Goal: Task Accomplishment & Management: Complete application form

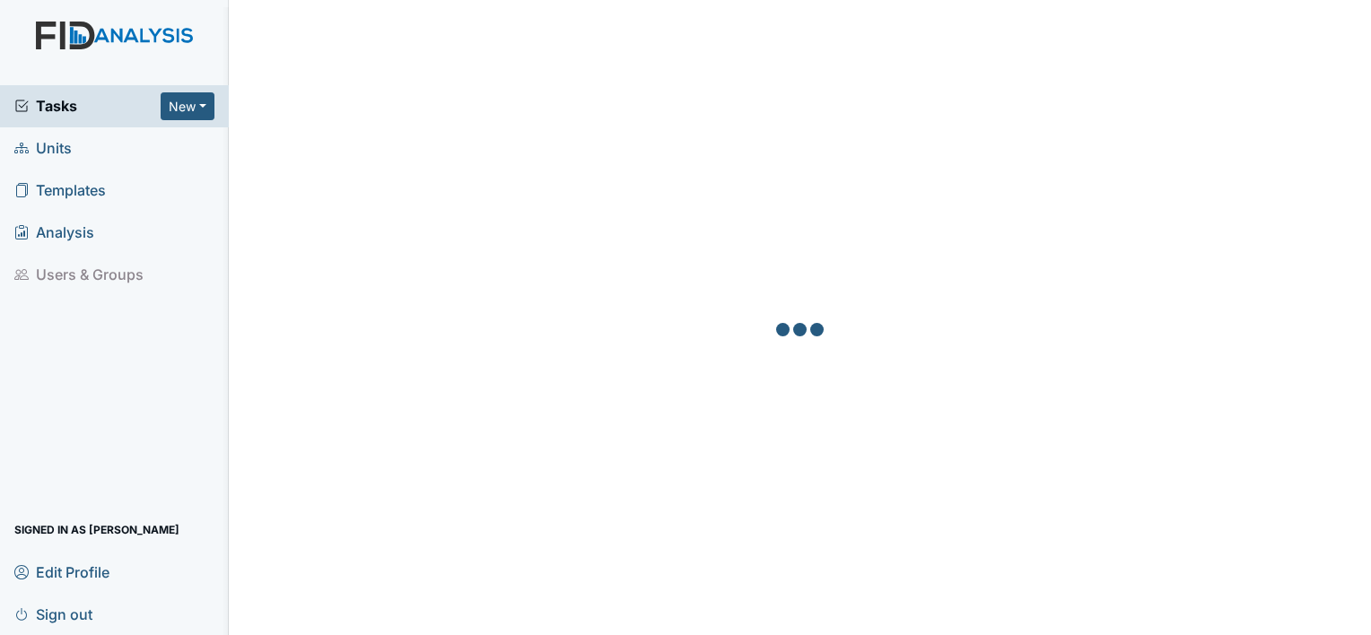
click at [89, 141] on link "Units" at bounding box center [114, 148] width 229 height 42
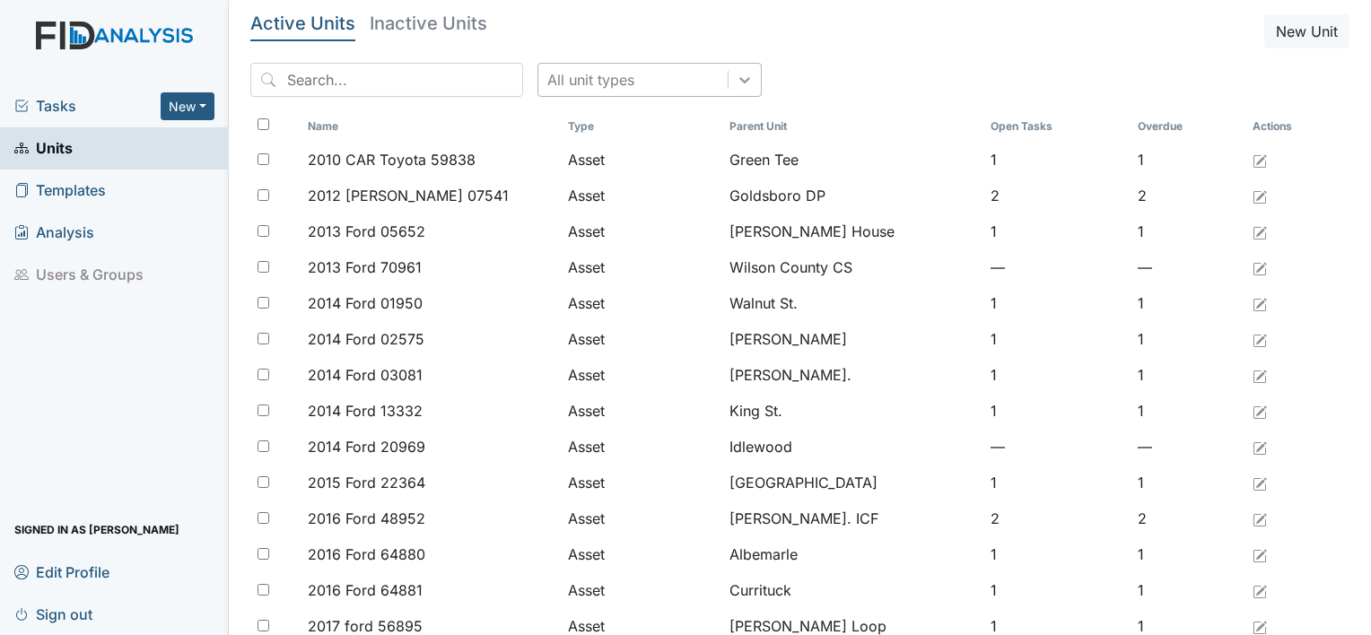
click at [736, 82] on icon at bounding box center [745, 80] width 18 height 18
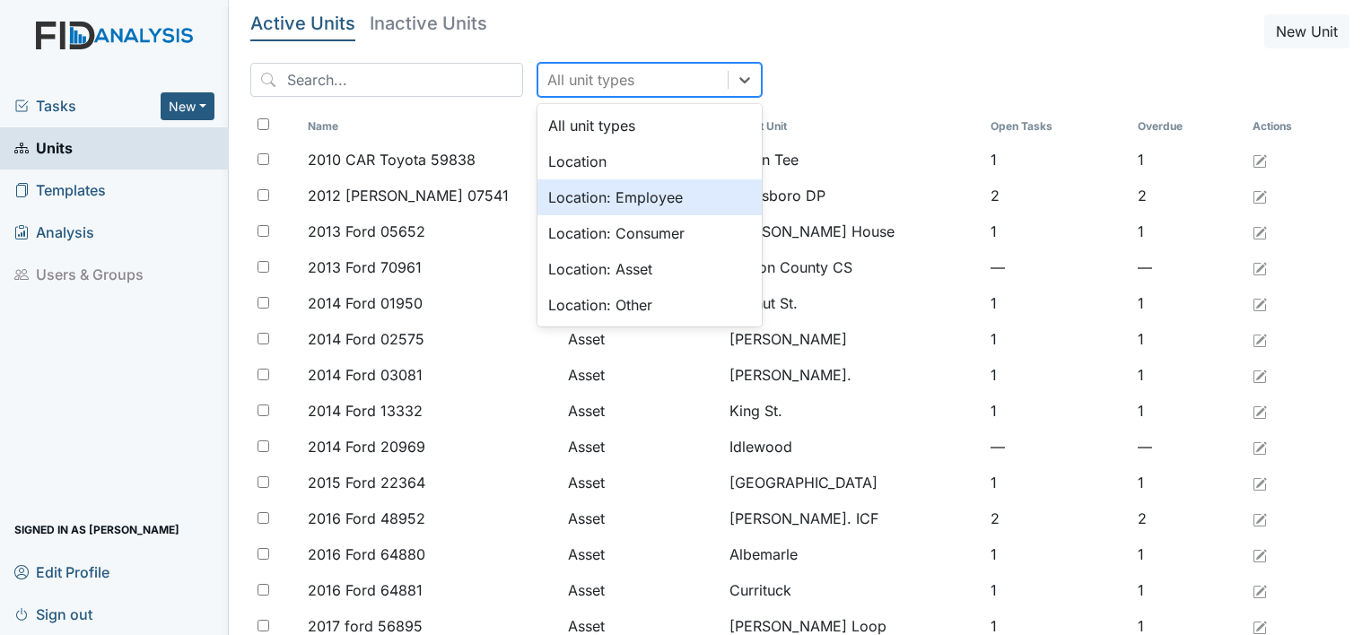
click at [649, 205] on div "Location: Employee" at bounding box center [649, 197] width 224 height 36
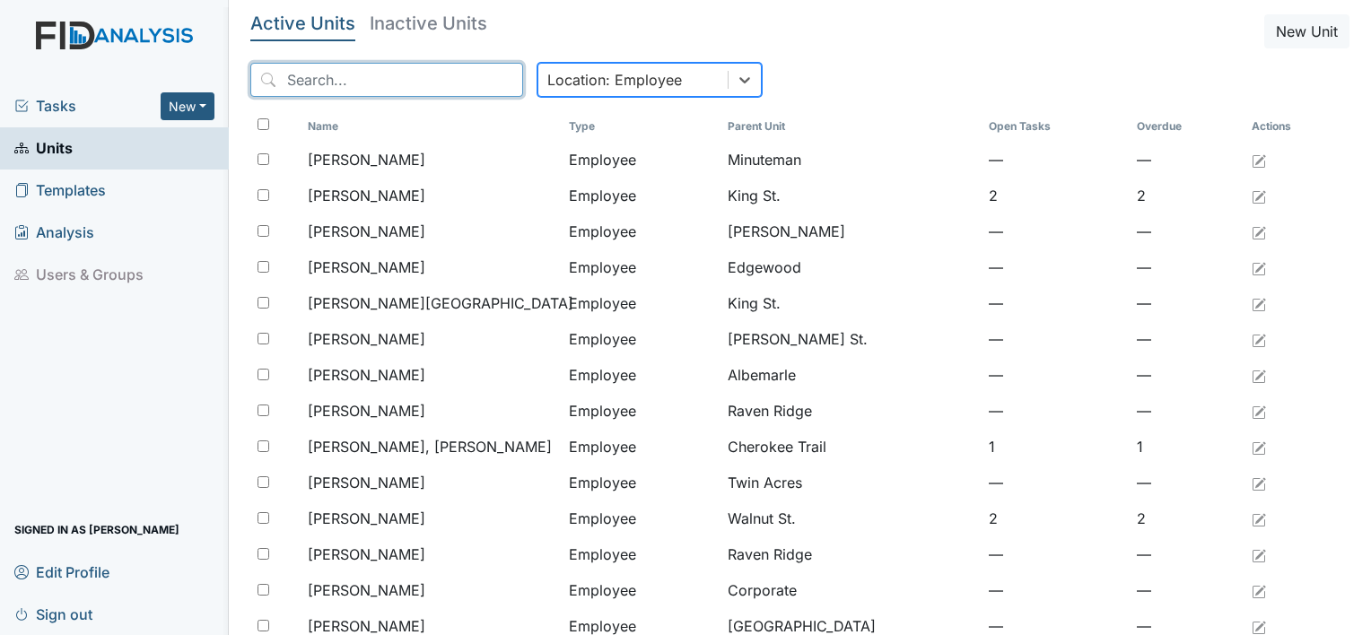
click at [438, 83] on input "search" at bounding box center [386, 80] width 273 height 34
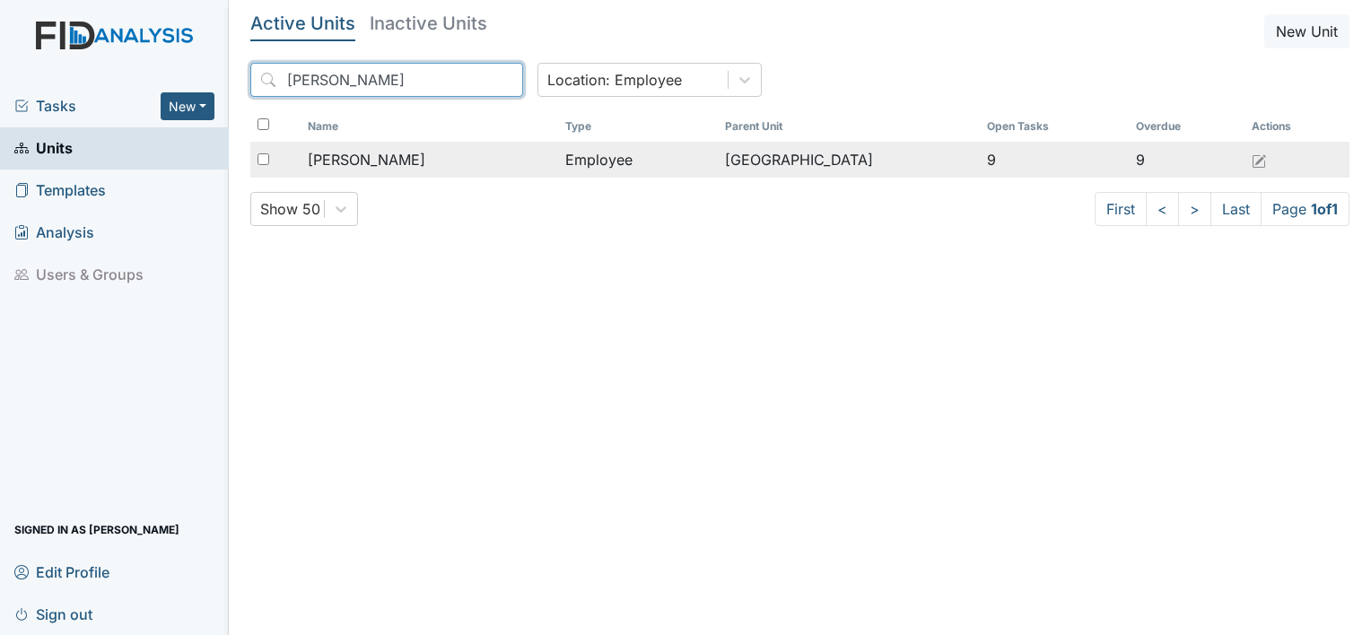
type input "martin"
click at [488, 165] on div "Martin, Sabrina" at bounding box center [429, 160] width 243 height 22
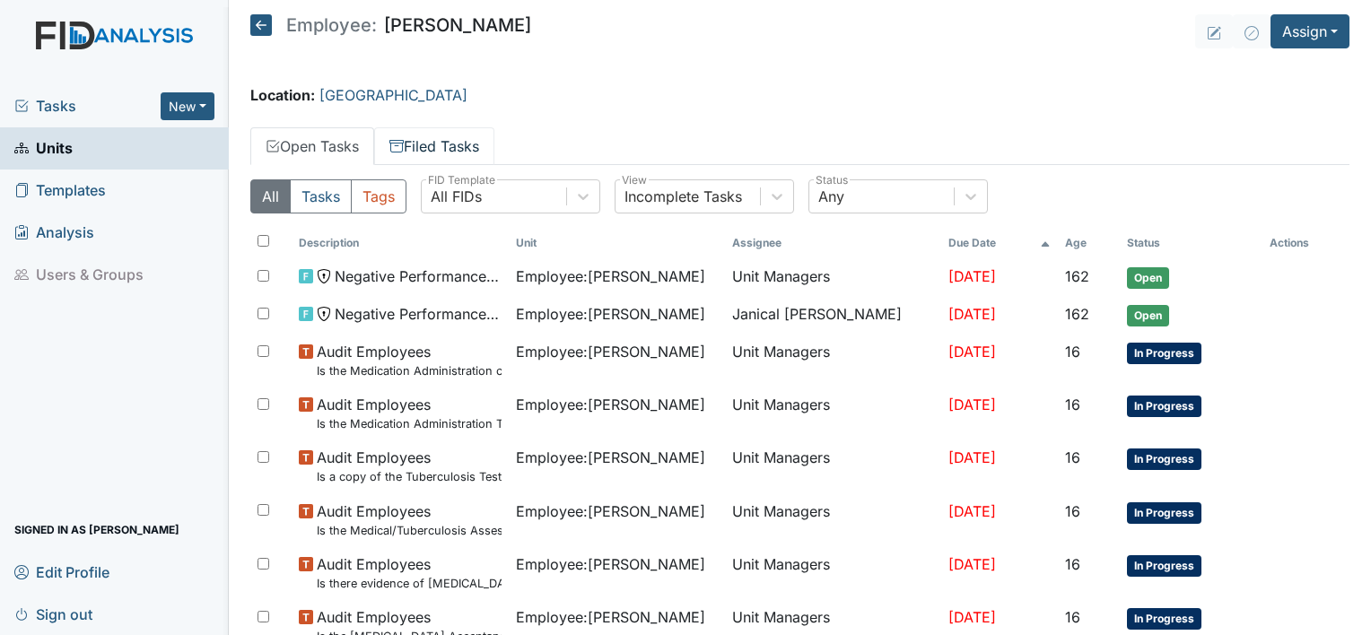
click at [470, 153] on link "Filed Tasks" at bounding box center [434, 146] width 120 height 38
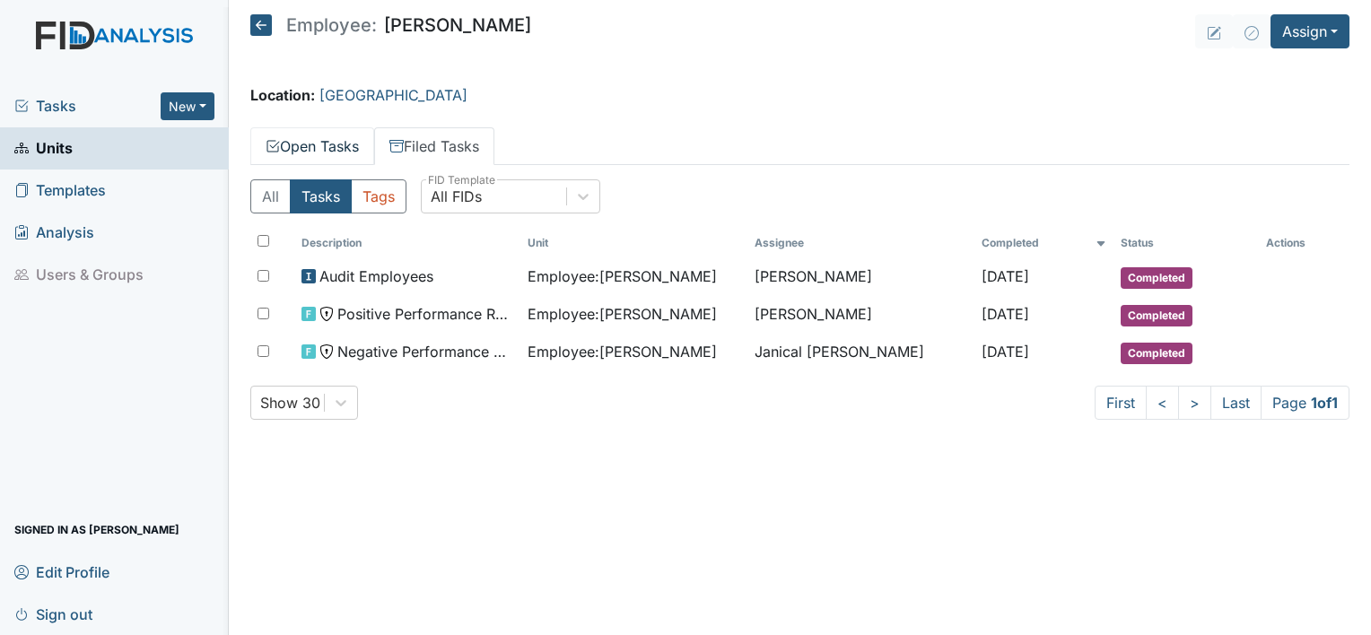
click at [323, 157] on link "Open Tasks" at bounding box center [312, 146] width 124 height 38
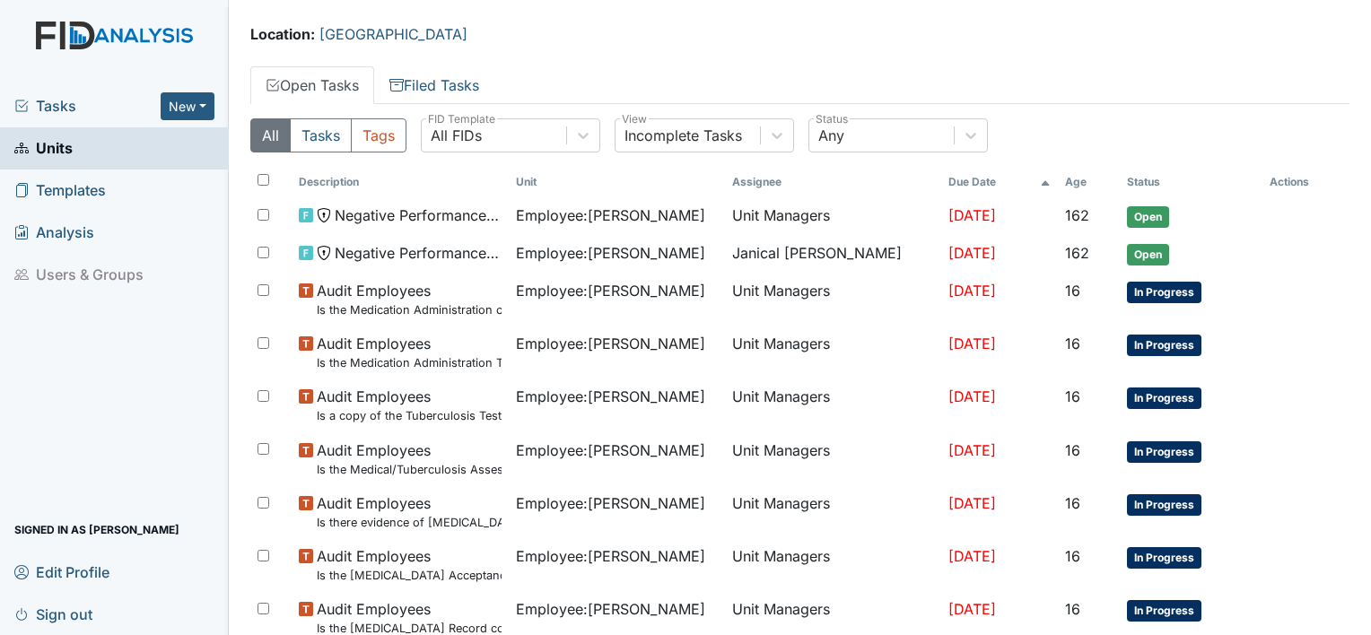
scroll to position [196, 0]
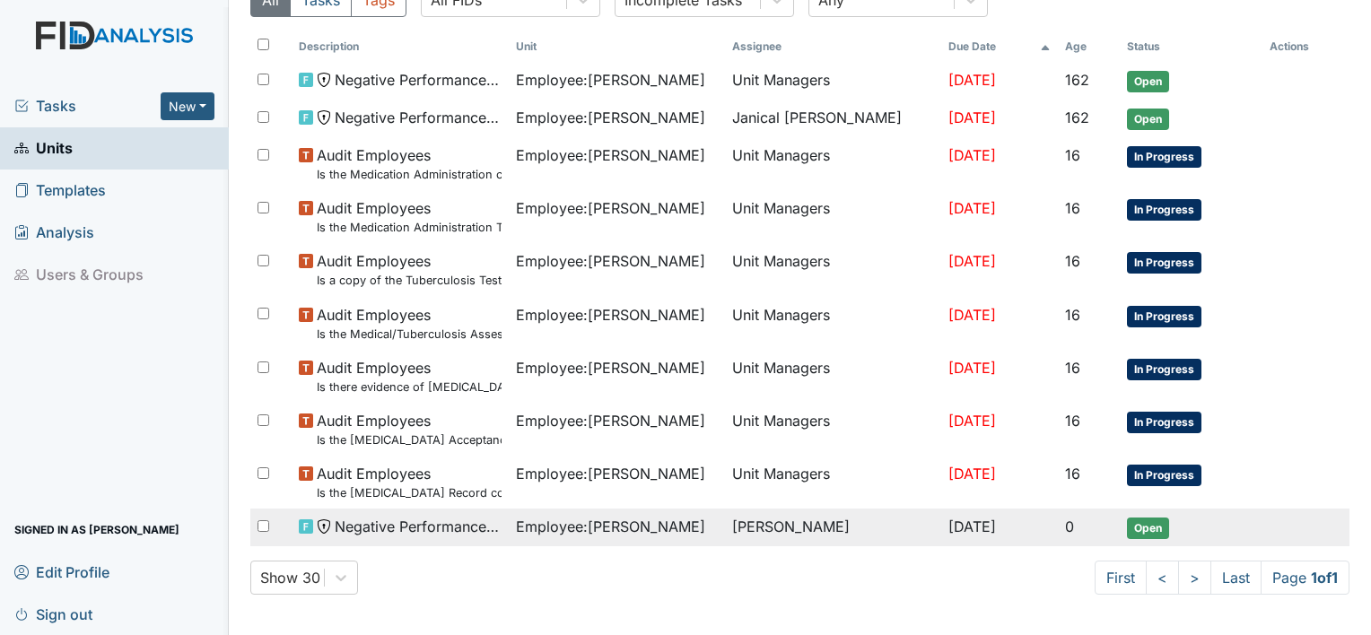
click at [1133, 519] on span "Open" at bounding box center [1148, 529] width 42 height 22
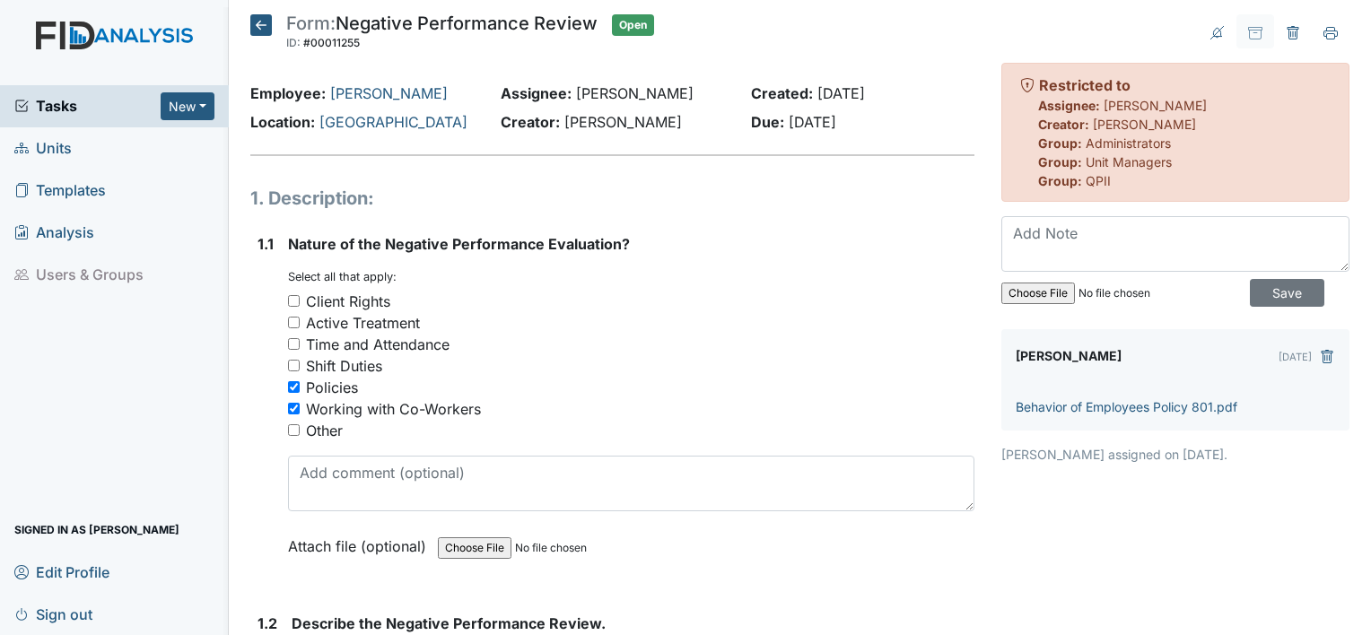
drag, startPoint x: 0, startPoint y: 0, endPoint x: 1131, endPoint y: 523, distance: 1246.3
click at [1131, 521] on div "Archive Task × Are you sure you want to archive this task? It will appear as in…" at bounding box center [1175, 519] width 375 height 1010
click at [1132, 526] on div "Archive Task × Are you sure you want to archive this task? It will appear as in…" at bounding box center [1175, 519] width 375 height 1010
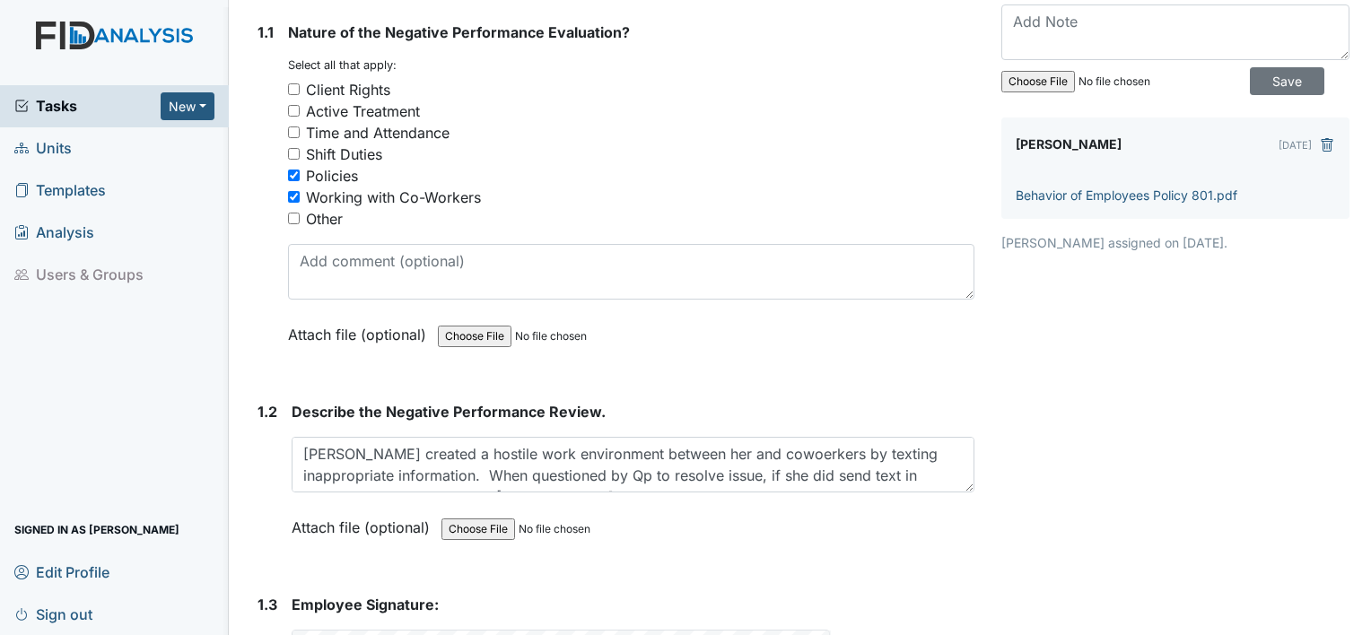
scroll to position [201, 0]
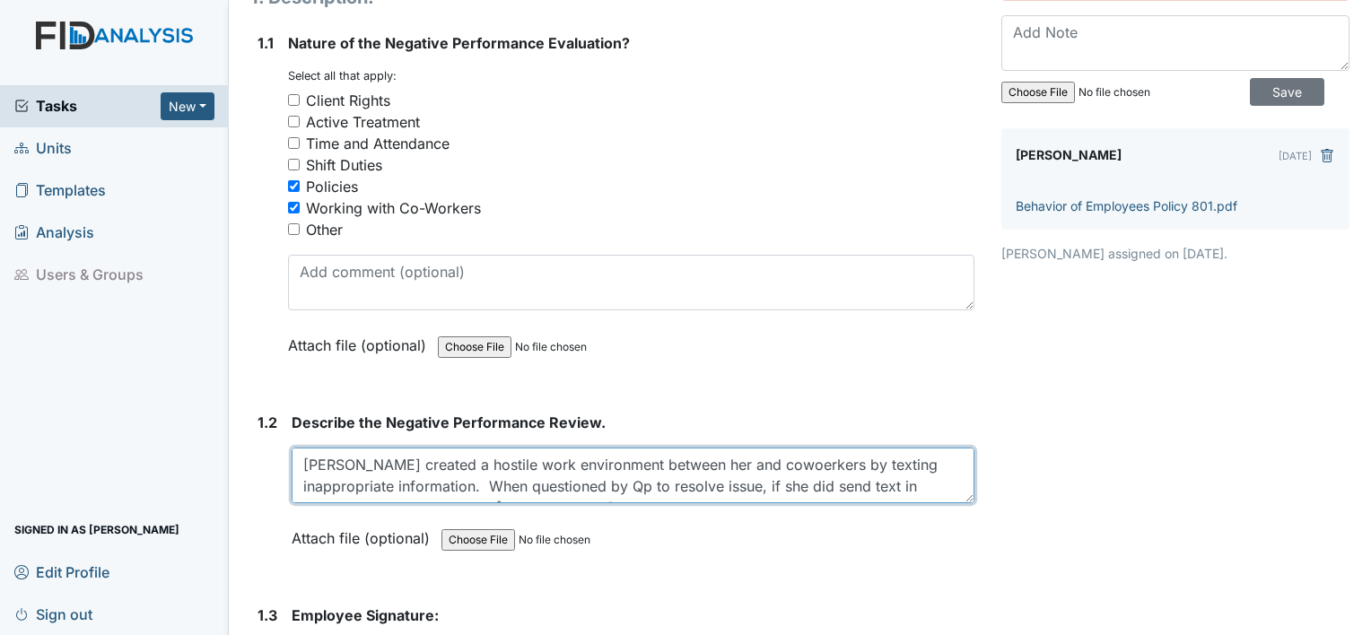
click at [764, 466] on textarea "Sabrina created a hostile work environment between her and cowoerkers by textin…" at bounding box center [633, 476] width 683 height 56
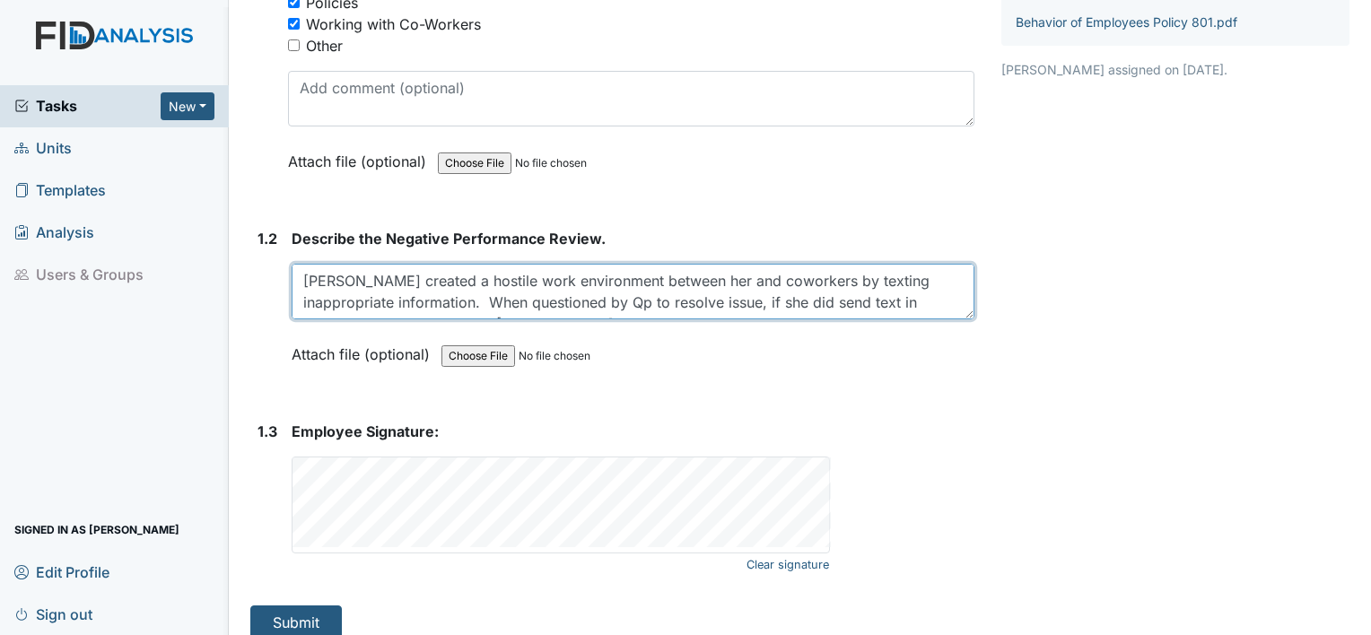
scroll to position [388, 0]
type textarea "Sabrina created a hostile work environment between her and coworkers by texting…"
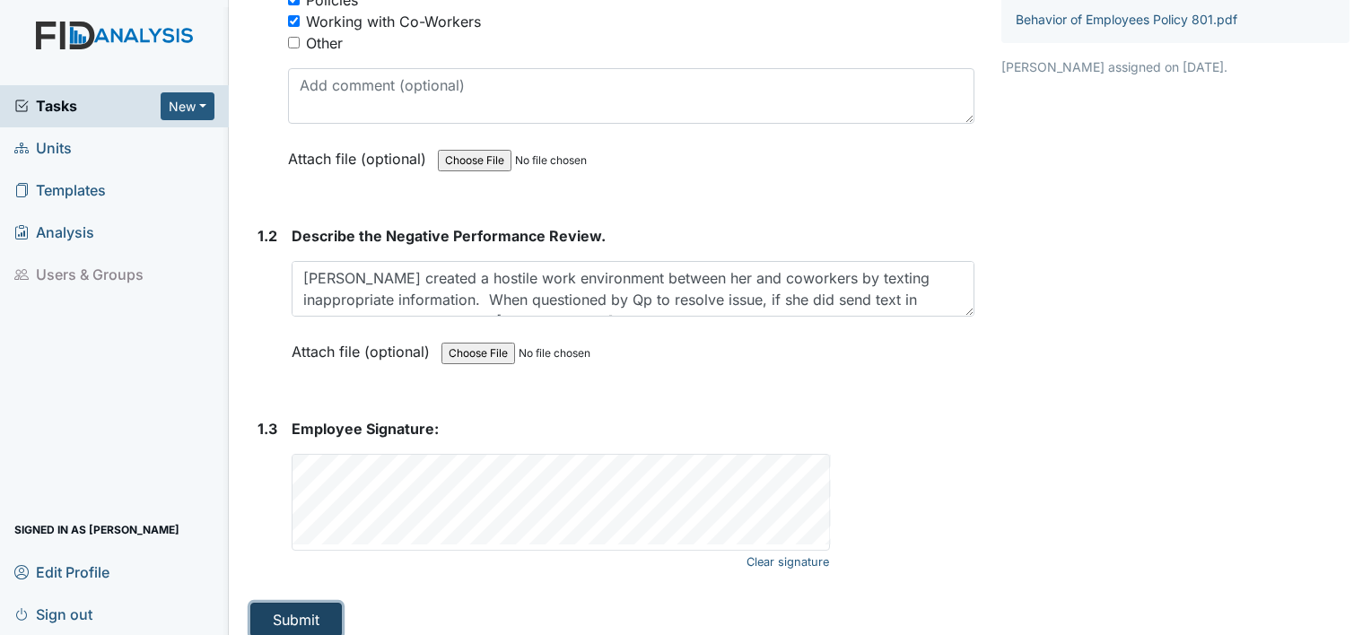
click at [307, 610] on button "Submit" at bounding box center [296, 620] width 92 height 34
